Goal: Task Accomplishment & Management: Use online tool/utility

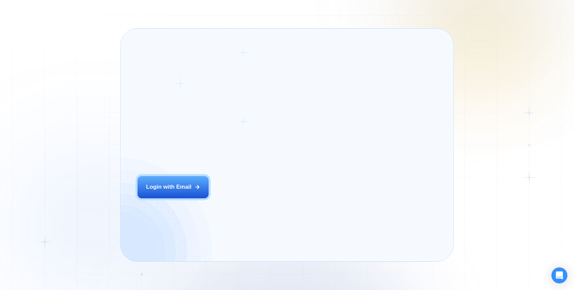
click at [263, 195] on div "Login ‍ Welcome to GigRadar. AI Business Manager for Agencies Login with Email" at bounding box center [200, 144] width 143 height 215
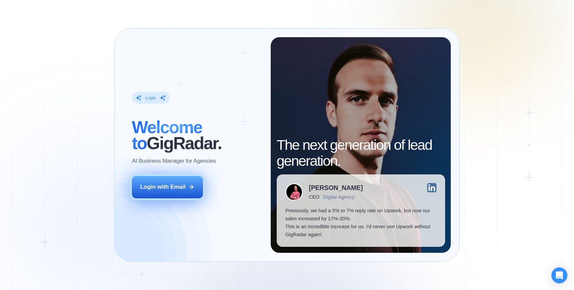
click at [179, 183] on button "Login with Email" at bounding box center [167, 187] width 71 height 22
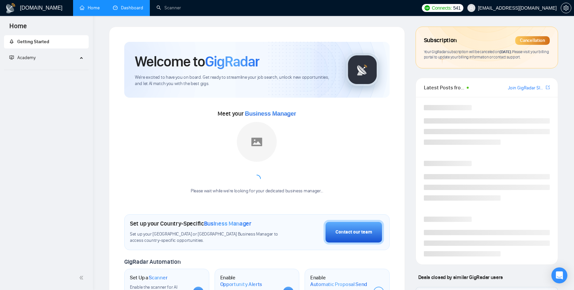
click at [133, 5] on link "Dashboard" at bounding box center [128, 8] width 30 height 6
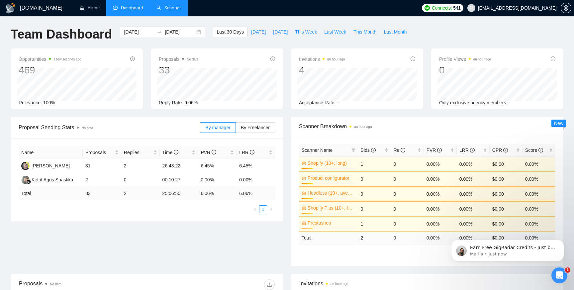
click at [163, 11] on link "Scanner" at bounding box center [168, 8] width 25 height 6
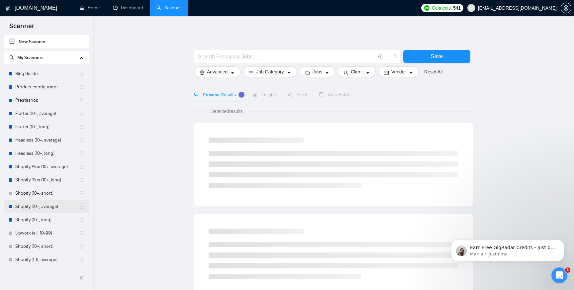
click at [31, 209] on link "Shopify (10+, average)" at bounding box center [46, 206] width 63 height 13
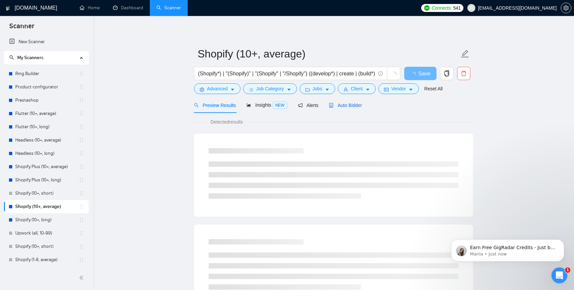
click at [350, 105] on span "Auto Bidder" at bounding box center [345, 105] width 33 height 5
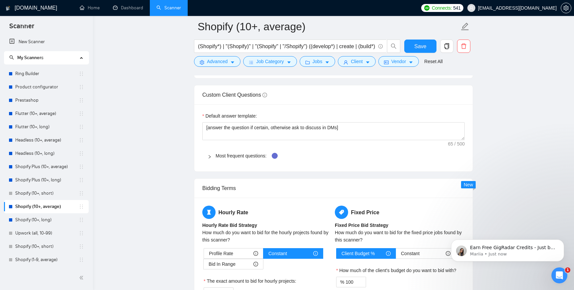
scroll to position [966, 0]
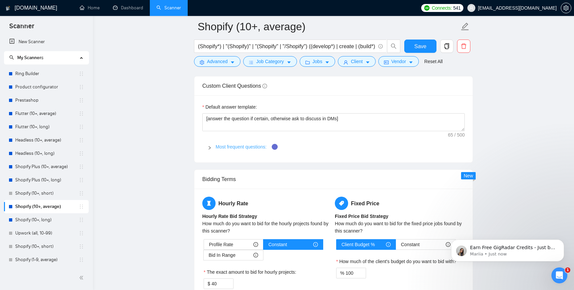
click at [241, 149] on link "Most frequent questions:" at bounding box center [241, 146] width 51 height 5
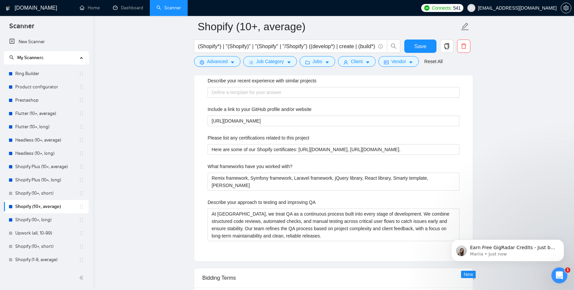
scroll to position [1051, 0]
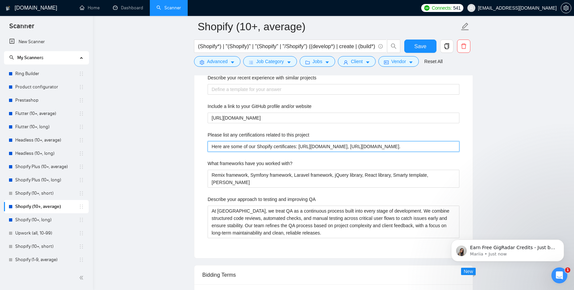
click at [284, 152] on project "Here are some of our Shopify certificates: [URL][DOMAIN_NAME], [URL][DOMAIN_NAM…" at bounding box center [334, 146] width 252 height 11
